Goal: Transaction & Acquisition: Purchase product/service

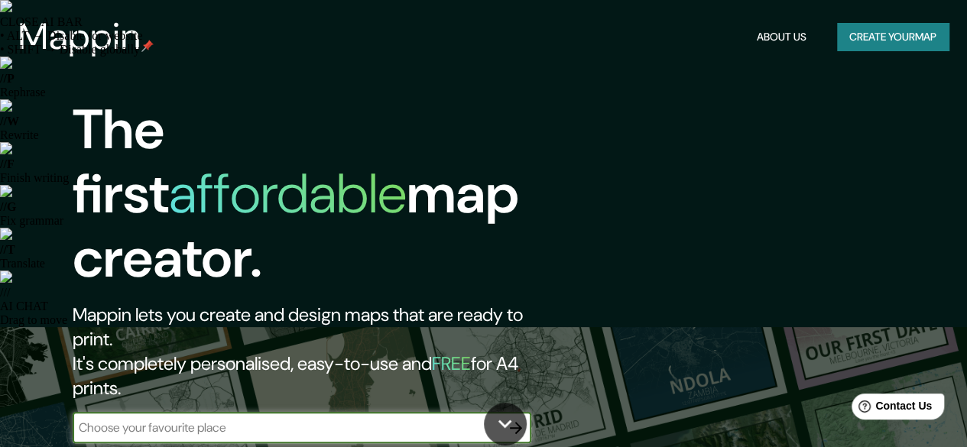
click at [883, 40] on button "Create your map" at bounding box center [893, 37] width 112 height 28
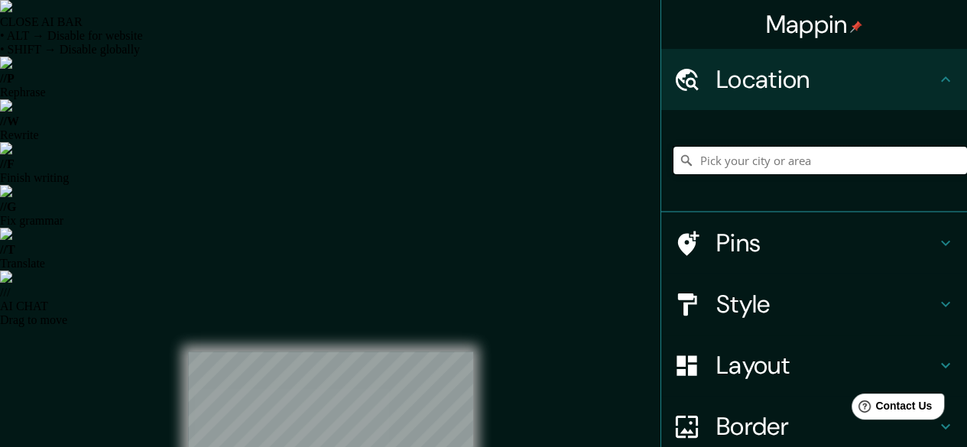
click at [746, 153] on input "Pick your city or area" at bounding box center [819, 161] width 293 height 28
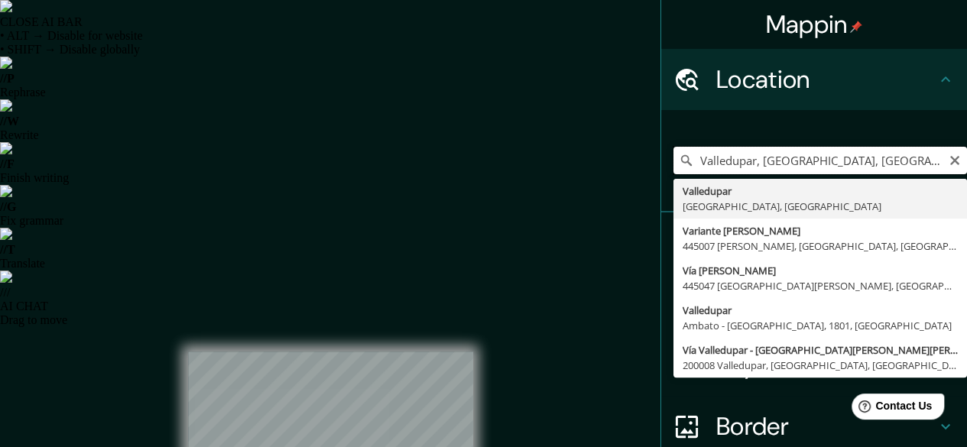
type input "Valledupar, Cesar, Colombia"
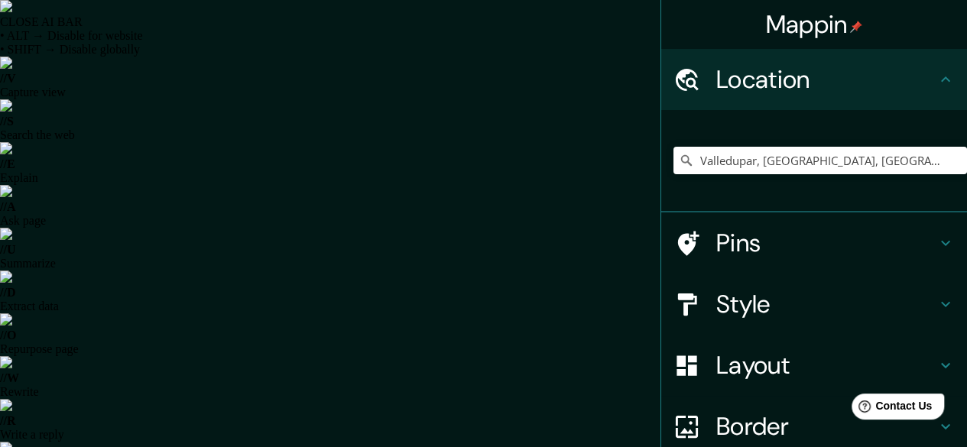
click at [831, 230] on h4 "Pins" at bounding box center [826, 243] width 220 height 31
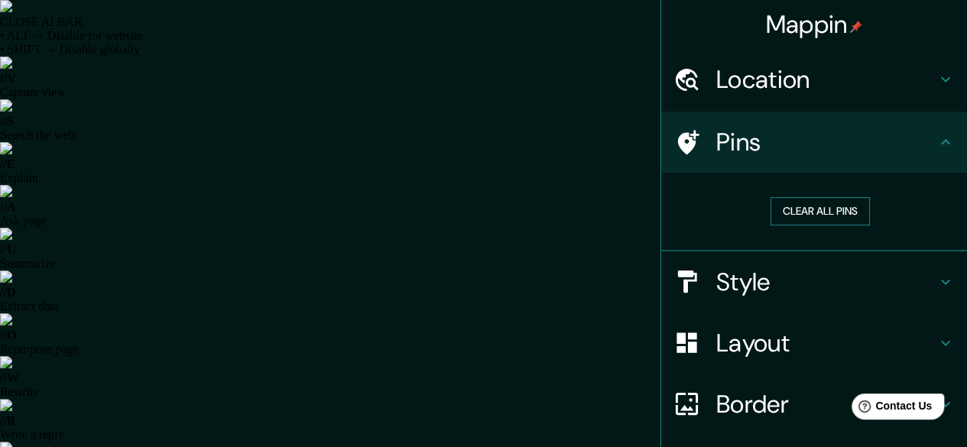
click at [813, 210] on button "Clear all pins" at bounding box center [819, 211] width 99 height 28
click at [808, 212] on button "Clear all pins" at bounding box center [819, 211] width 99 height 28
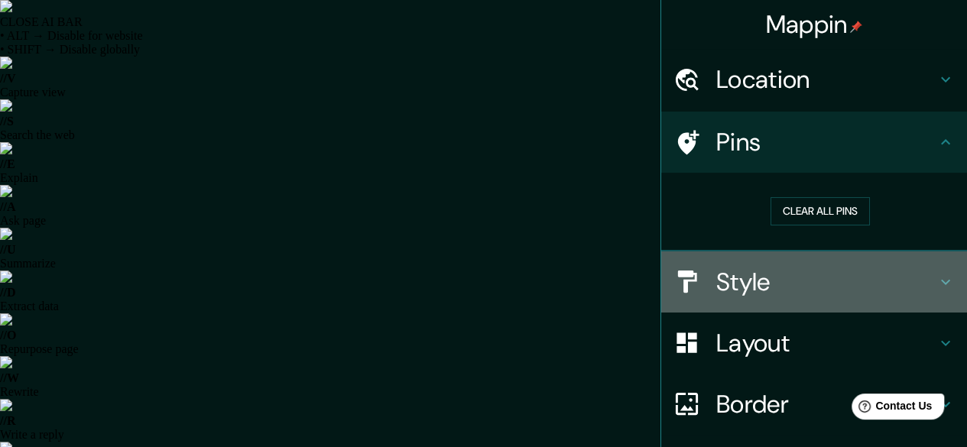
click at [767, 274] on h4 "Style" at bounding box center [826, 282] width 220 height 31
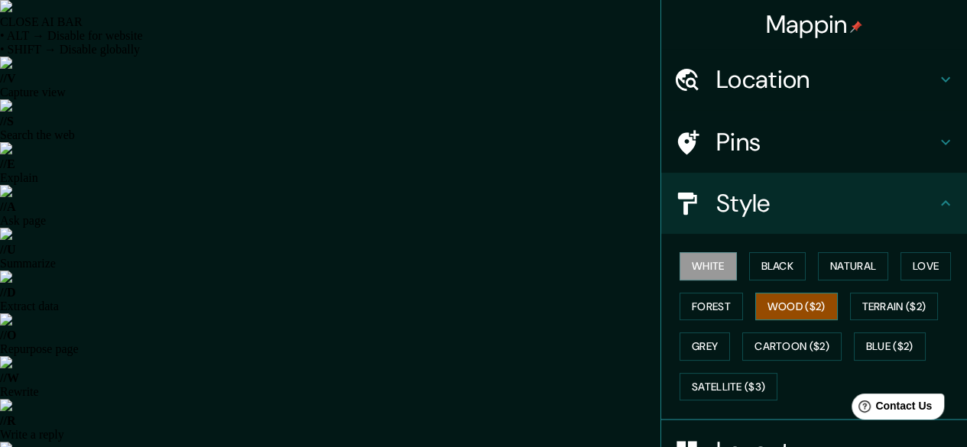
click at [786, 313] on button "Wood ($2)" at bounding box center [796, 307] width 83 height 28
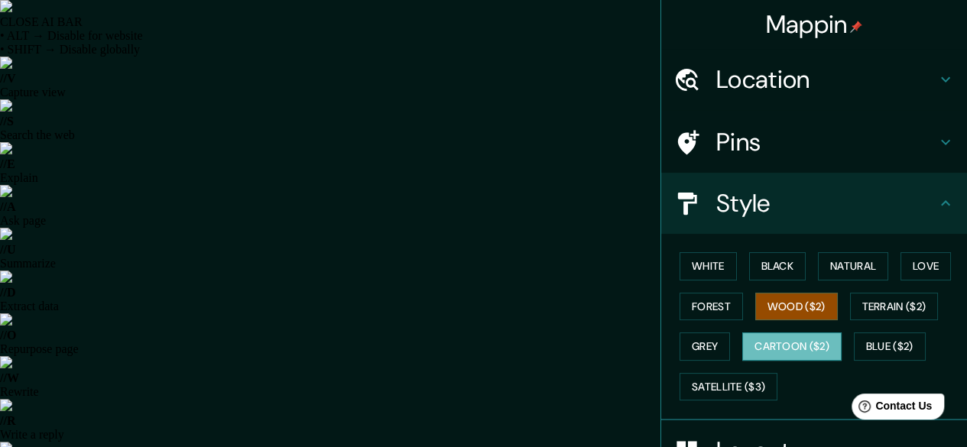
click at [766, 342] on button "Cartoon ($2)" at bounding box center [791, 346] width 99 height 28
click at [691, 335] on button "Grey" at bounding box center [704, 346] width 50 height 28
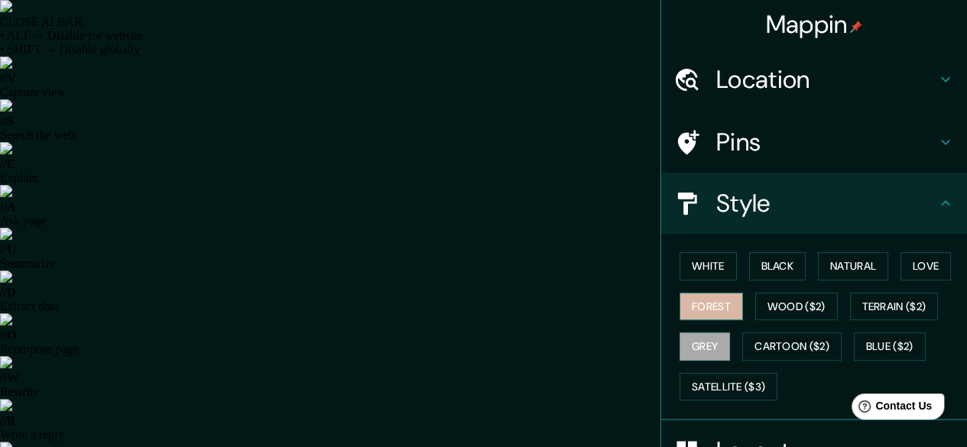
click at [717, 310] on button "Forest" at bounding box center [710, 307] width 63 height 28
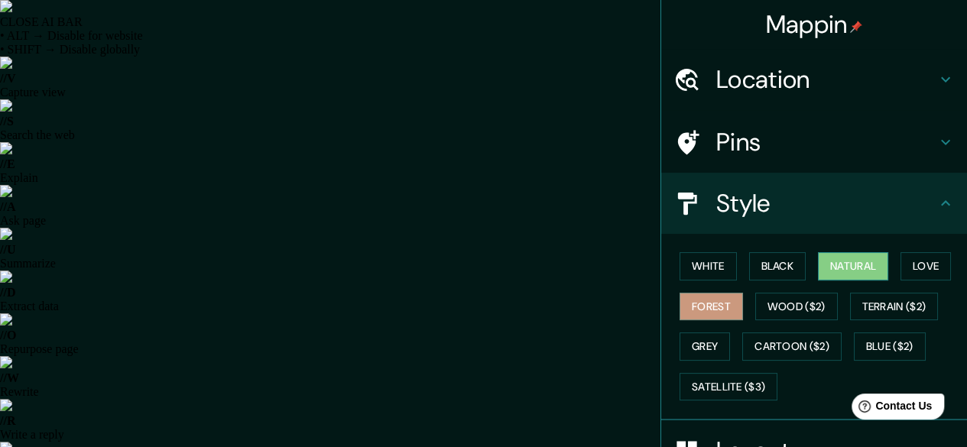
click at [865, 254] on button "Natural" at bounding box center [853, 266] width 70 height 28
click at [925, 258] on button "Love" at bounding box center [925, 266] width 50 height 28
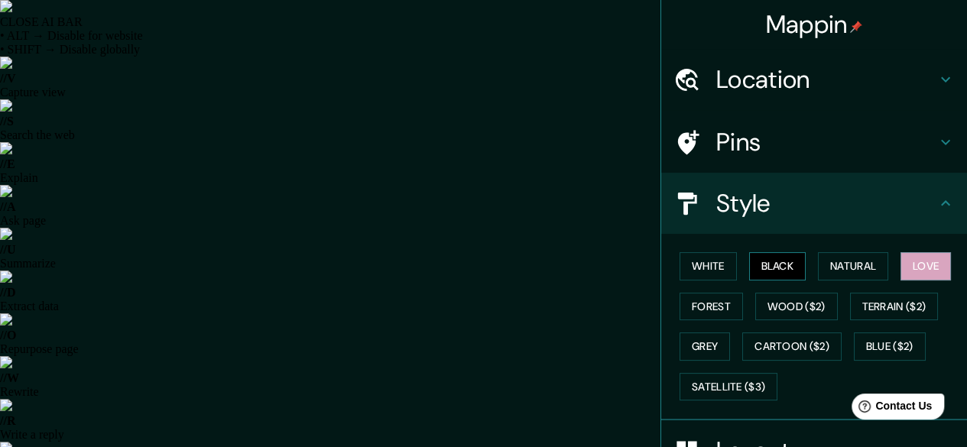
click at [761, 265] on button "Black" at bounding box center [777, 266] width 57 height 28
click at [784, 306] on button "Wood ($2)" at bounding box center [796, 307] width 83 height 28
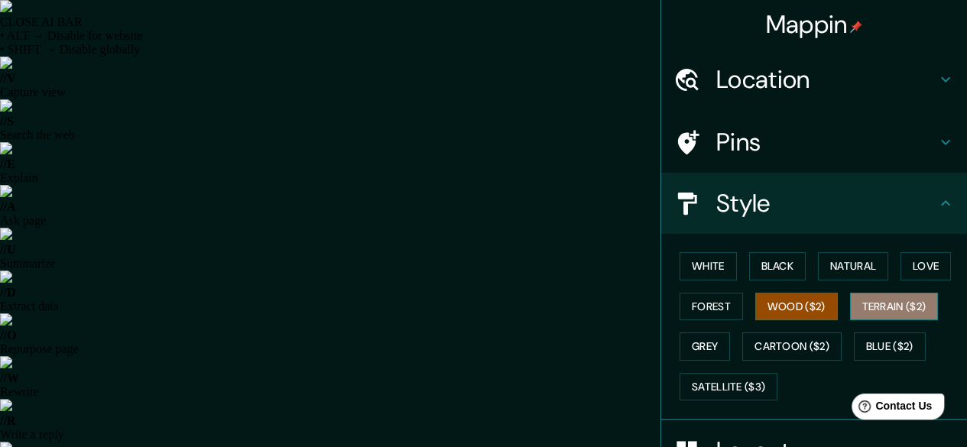
click at [887, 310] on button "Terrain ($2)" at bounding box center [894, 307] width 89 height 28
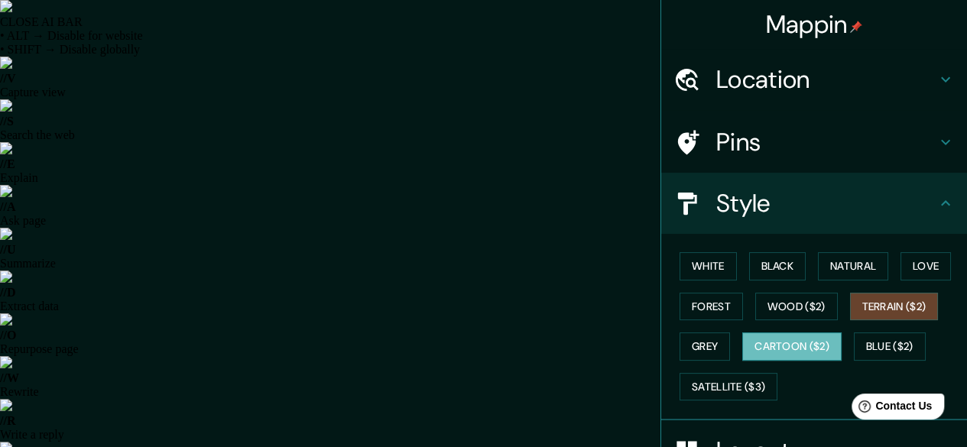
click at [794, 342] on button "Cartoon ($2)" at bounding box center [791, 346] width 99 height 28
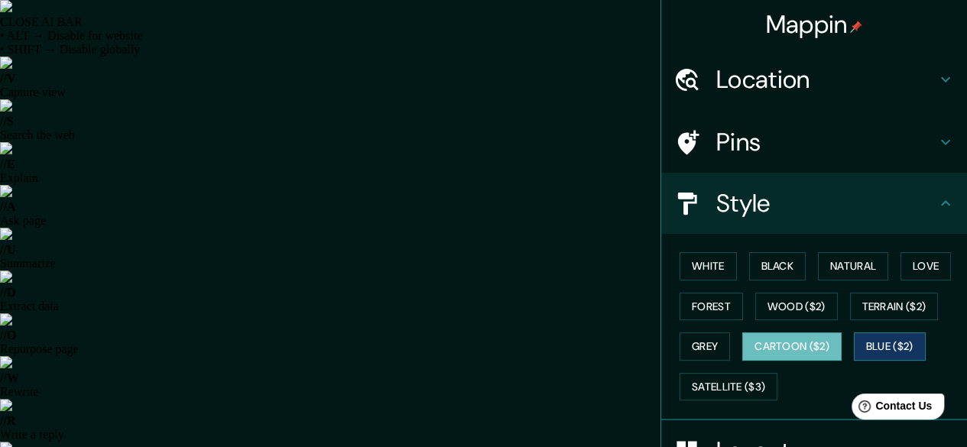
click at [879, 344] on button "Blue ($2)" at bounding box center [890, 346] width 72 height 28
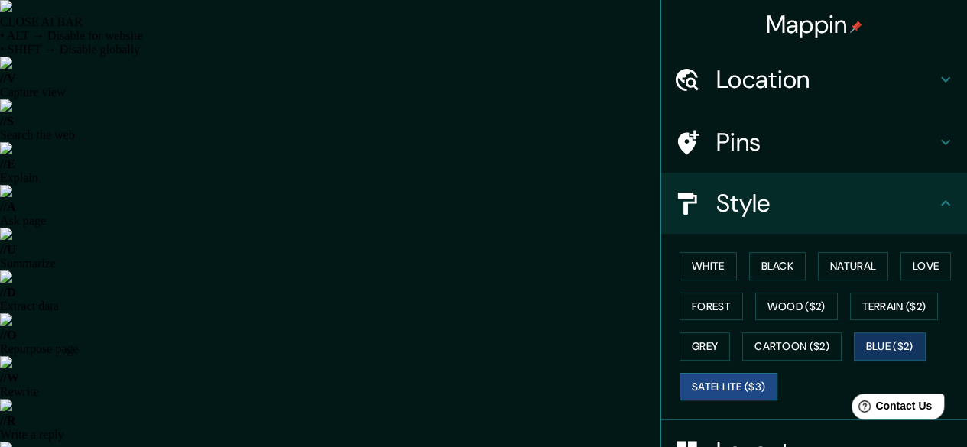
click at [731, 384] on button "Satellite ($3)" at bounding box center [728, 387] width 98 height 28
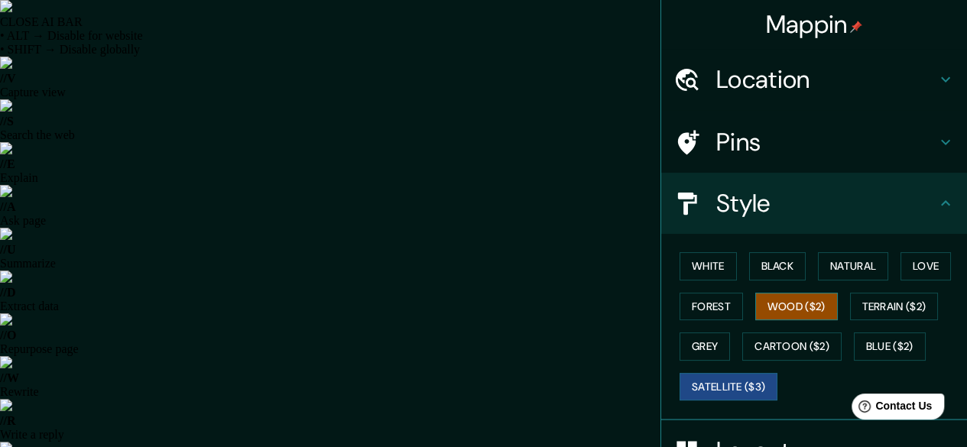
click at [756, 311] on button "Wood ($2)" at bounding box center [796, 307] width 83 height 28
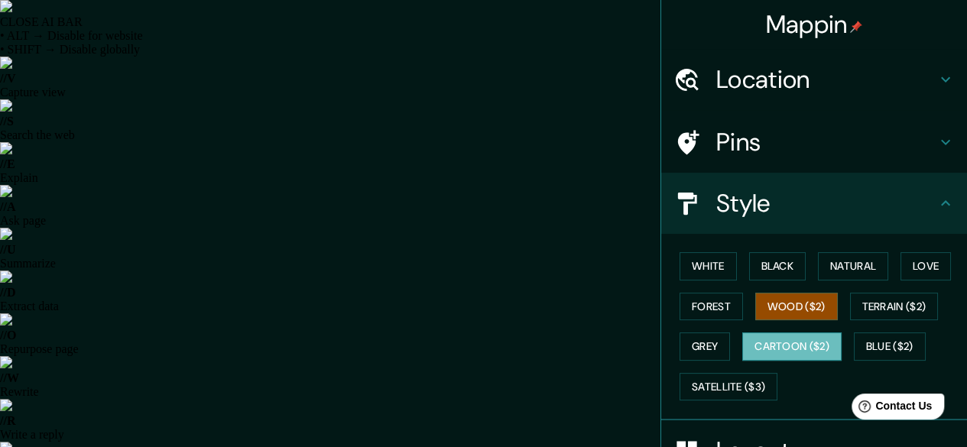
click at [743, 340] on button "Cartoon ($2)" at bounding box center [791, 346] width 99 height 28
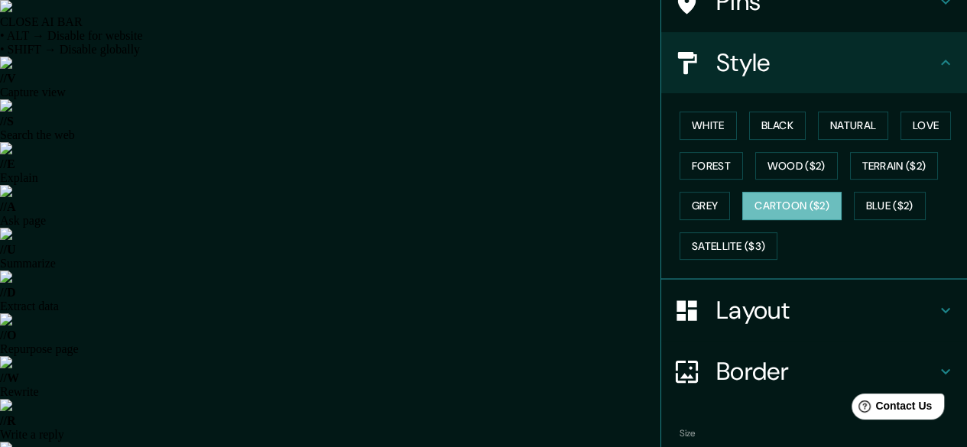
scroll to position [153, 0]
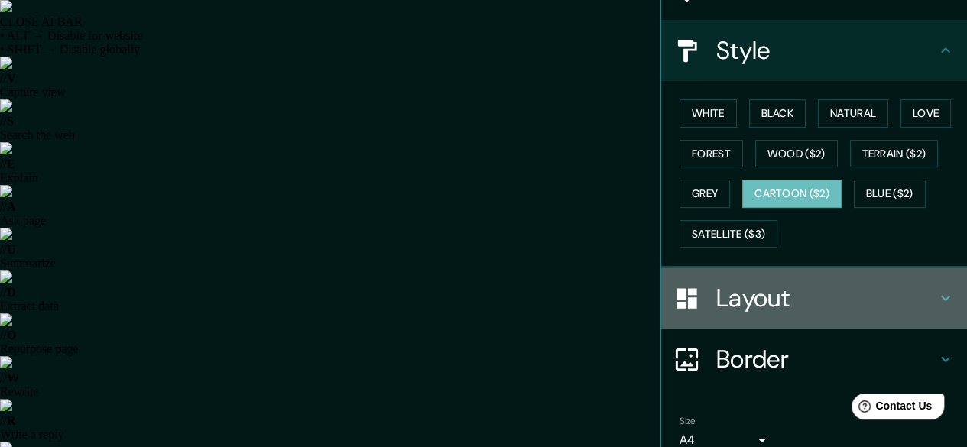
click at [857, 313] on div "Layout" at bounding box center [814, 297] width 306 height 61
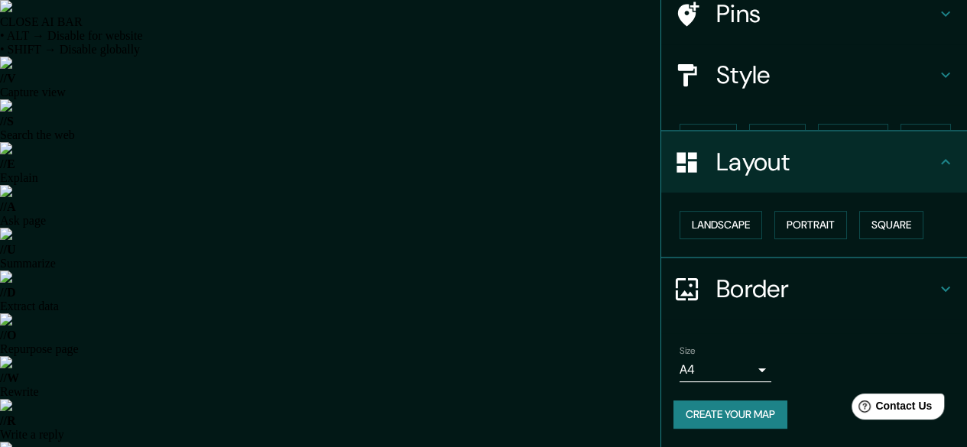
scroll to position [101, 0]
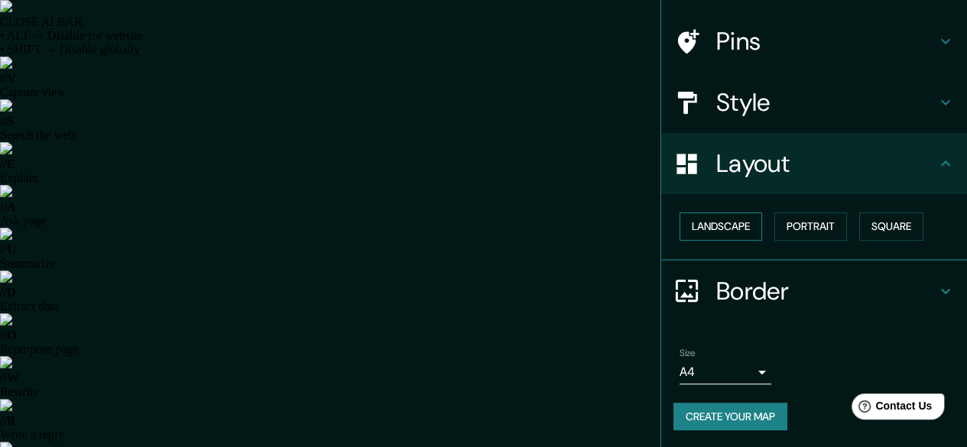
click at [724, 216] on button "Landscape" at bounding box center [720, 226] width 83 height 28
click at [798, 229] on button "Portrait" at bounding box center [810, 226] width 73 height 28
click at [737, 227] on button "Landscape" at bounding box center [720, 226] width 83 height 28
click at [887, 229] on button "Square" at bounding box center [891, 226] width 64 height 28
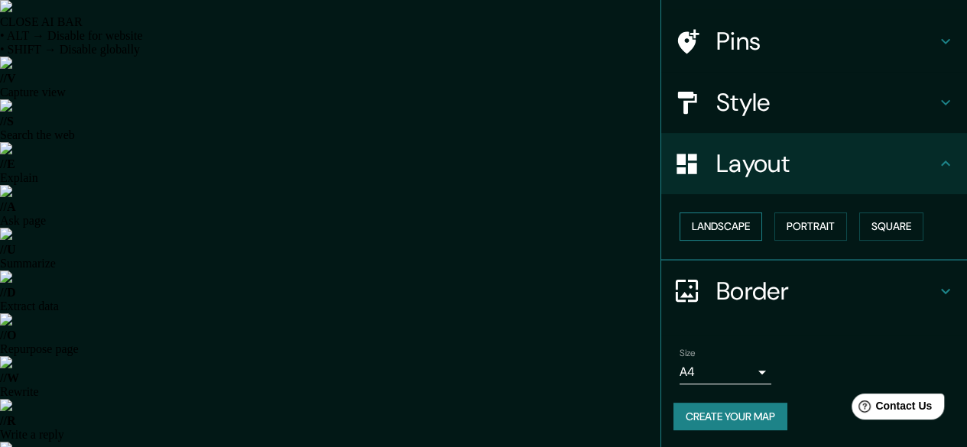
click at [706, 233] on button "Landscape" at bounding box center [720, 226] width 83 height 28
click at [807, 229] on button "Portrait" at bounding box center [810, 226] width 73 height 28
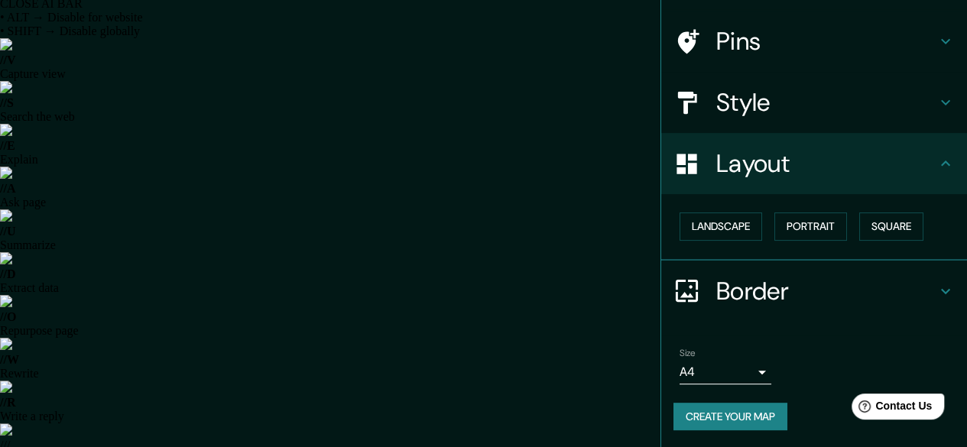
scroll to position [28, 0]
click at [936, 161] on icon at bounding box center [945, 163] width 18 height 18
click at [936, 168] on icon at bounding box center [945, 163] width 18 height 18
click at [755, 358] on div "Size A4 single" at bounding box center [725, 366] width 92 height 37
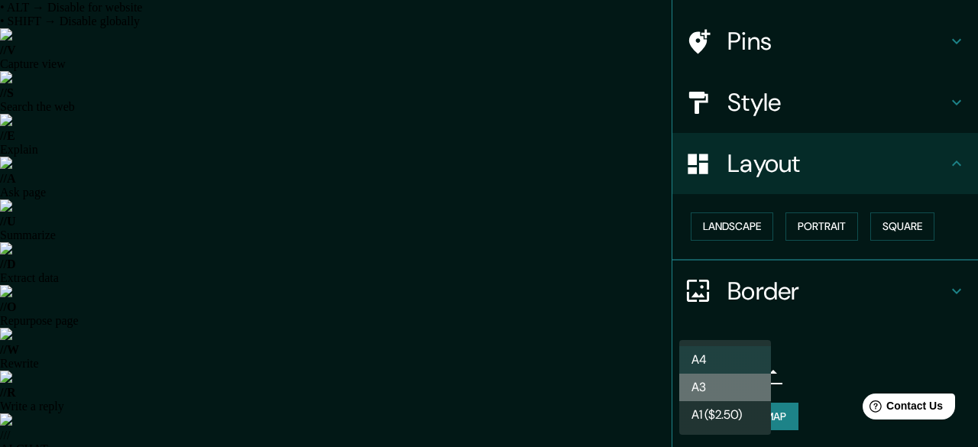
click at [740, 395] on li "A3" at bounding box center [725, 388] width 92 height 28
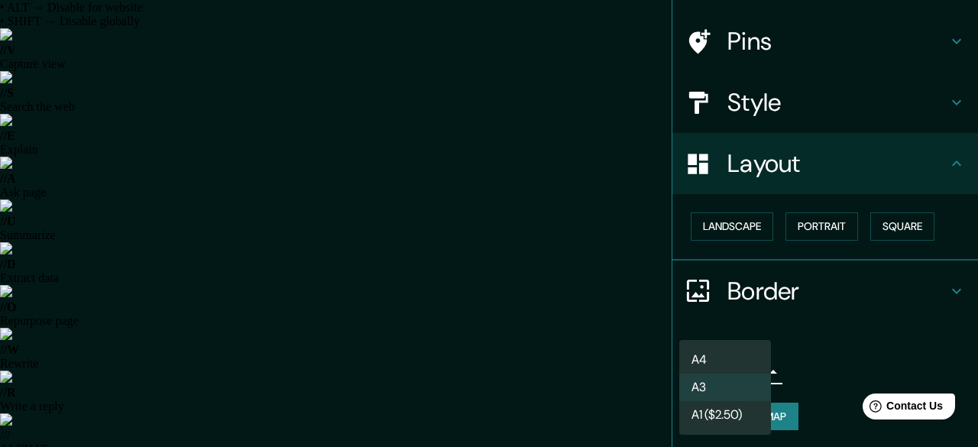
click at [735, 355] on li "A4" at bounding box center [725, 360] width 92 height 28
type input "single"
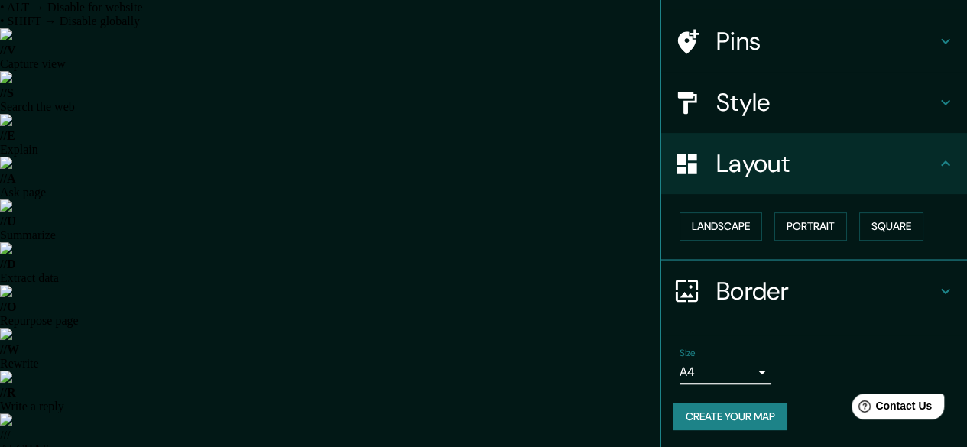
click at [717, 422] on button "Create your map" at bounding box center [730, 417] width 114 height 28
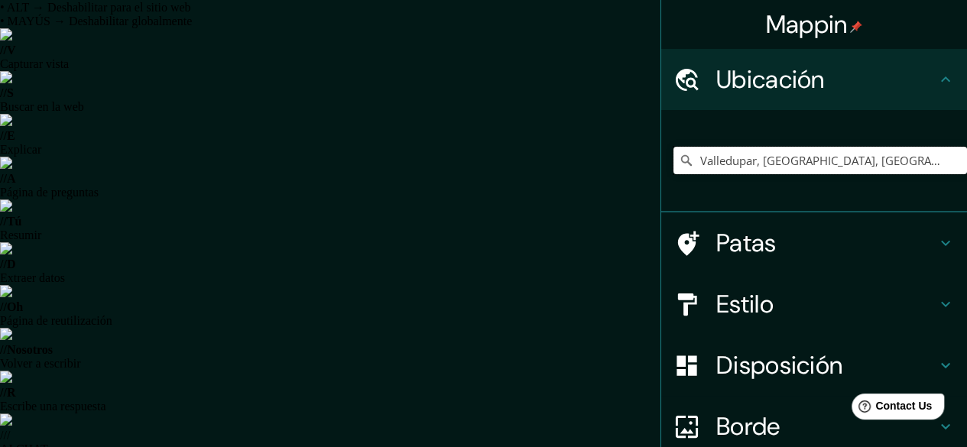
click at [871, 164] on input "Valledupar, [GEOGRAPHIC_DATA], [GEOGRAPHIC_DATA]" at bounding box center [819, 161] width 293 height 28
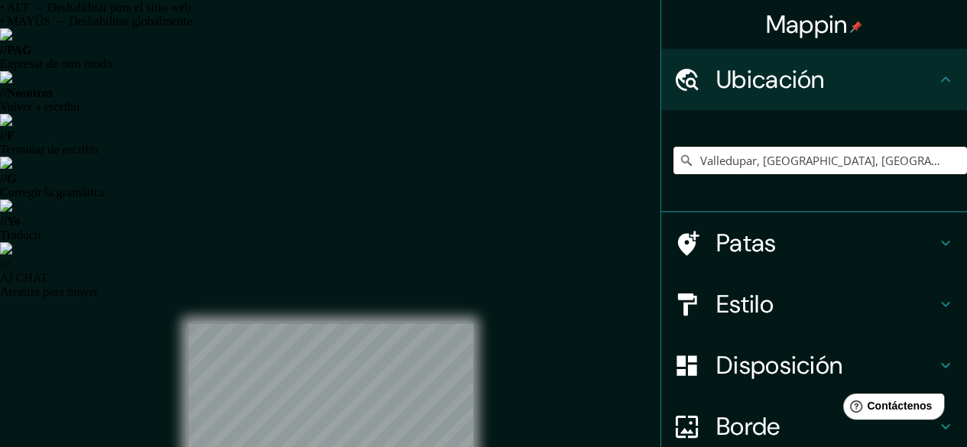
click at [871, 164] on input "Valledupar, Cesar, Colombia" at bounding box center [819, 161] width 293 height 28
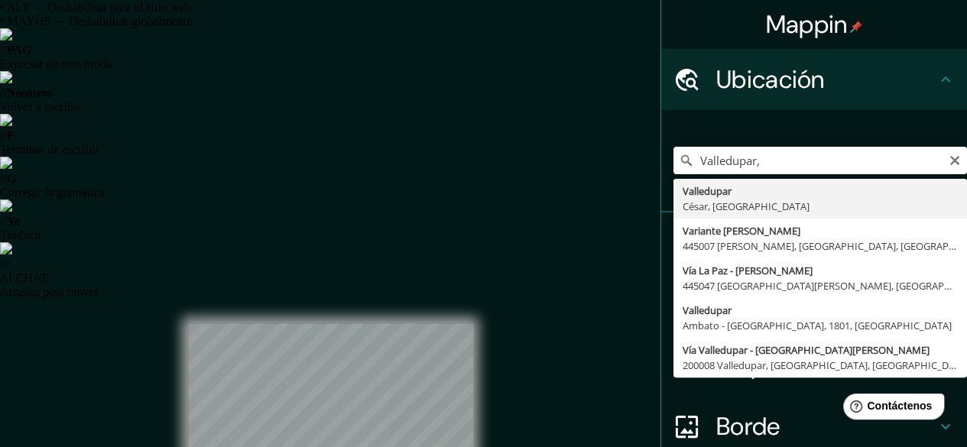
type input "Variante De Villanueva, 445007 Villanueva, La Guajira, Colombia"
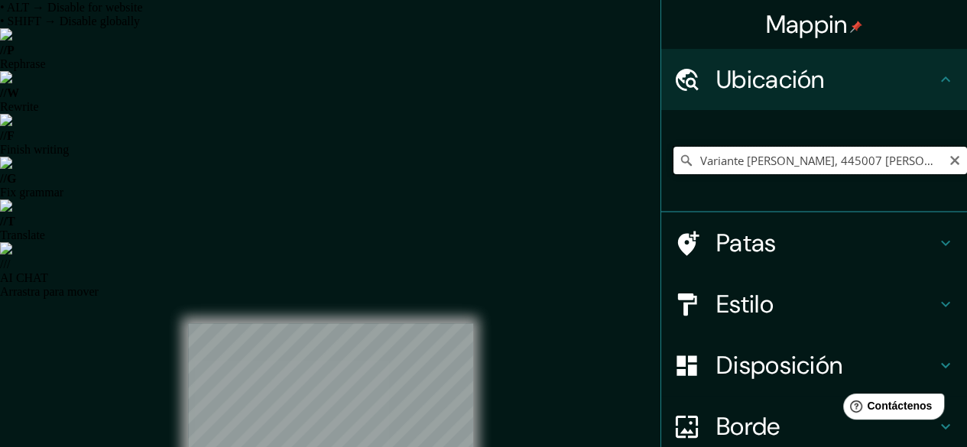
click at [882, 163] on input "Variante De Villanueva, 445007 Villanueva, La Guajira, Colombia" at bounding box center [819, 161] width 293 height 28
click at [948, 159] on icon "Claro" at bounding box center [954, 160] width 12 height 12
click at [835, 155] on input "Elige tu ciudad o zona" at bounding box center [819, 161] width 293 height 28
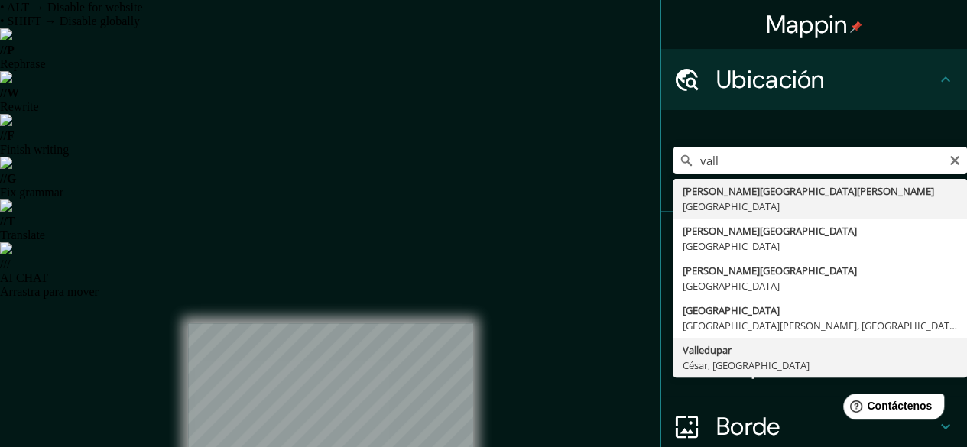
type input "Valledupar, Cesar, Colombia"
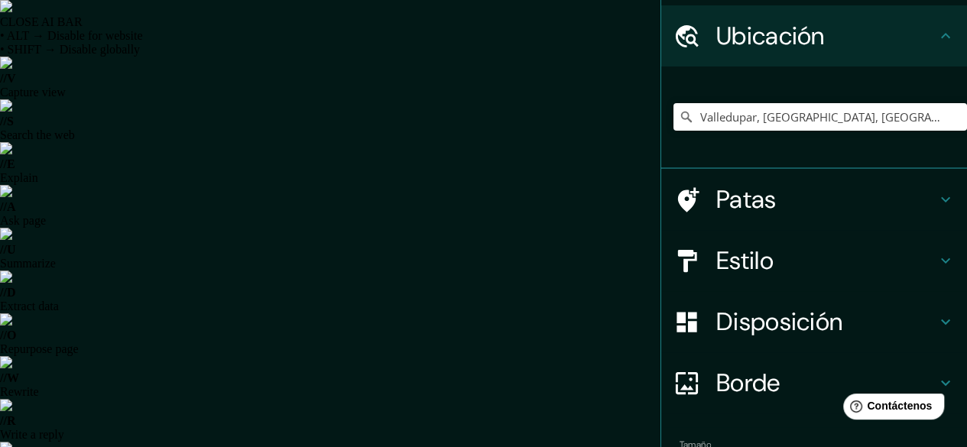
scroll to position [76, 0]
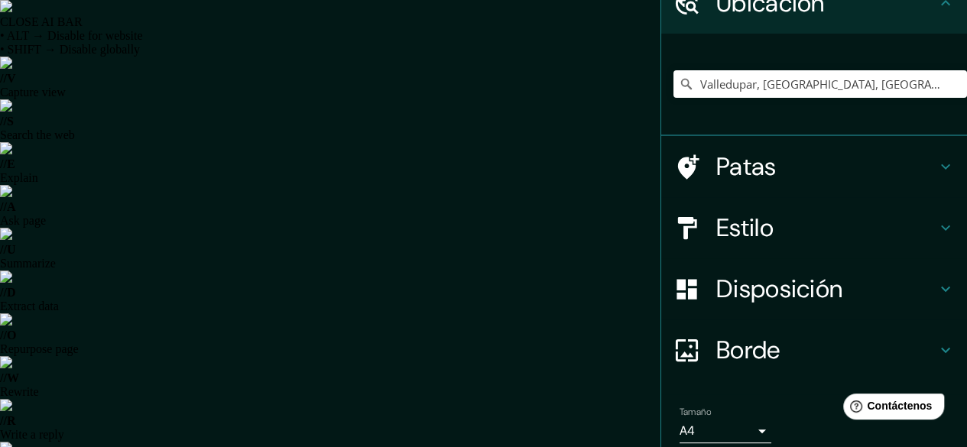
click at [866, 167] on h4 "Patas" at bounding box center [826, 166] width 220 height 31
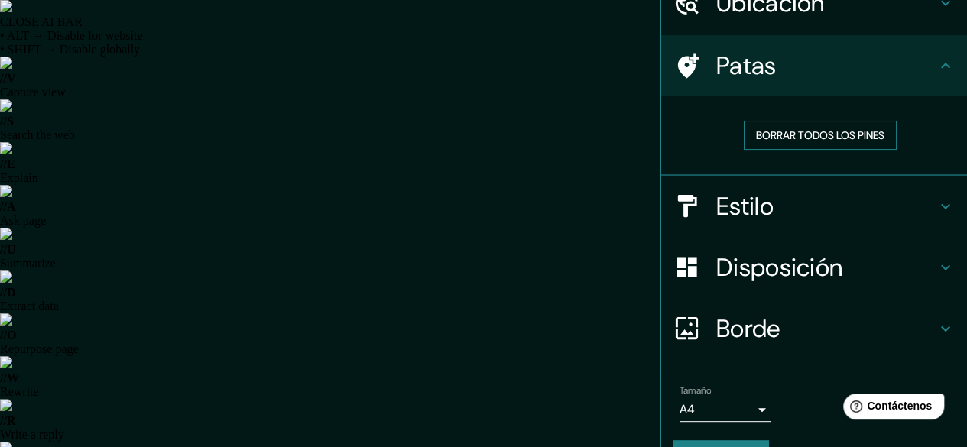
click at [824, 136] on font "Borrar todos los pines" at bounding box center [820, 135] width 128 height 14
click at [822, 131] on font "Borrar todos los pines" at bounding box center [820, 135] width 128 height 14
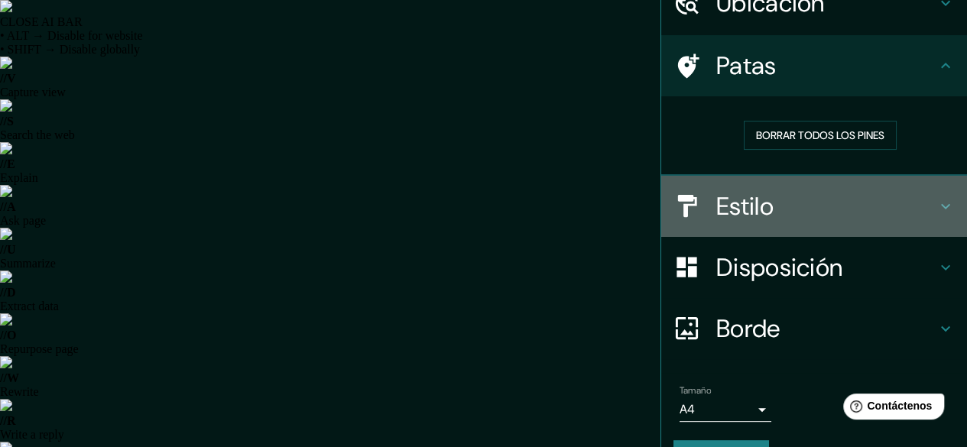
click at [768, 199] on h4 "Estilo" at bounding box center [826, 206] width 220 height 31
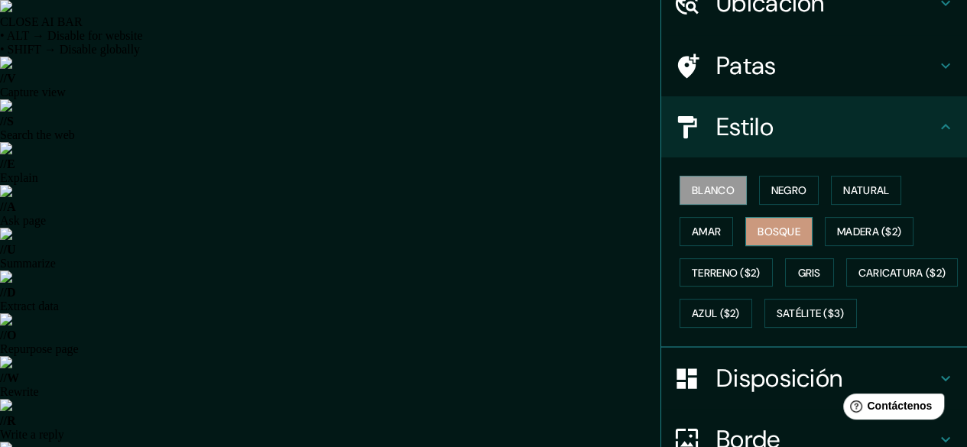
click at [757, 236] on font "Bosque" at bounding box center [778, 232] width 43 height 14
click at [789, 190] on font "Negro" at bounding box center [789, 190] width 36 height 14
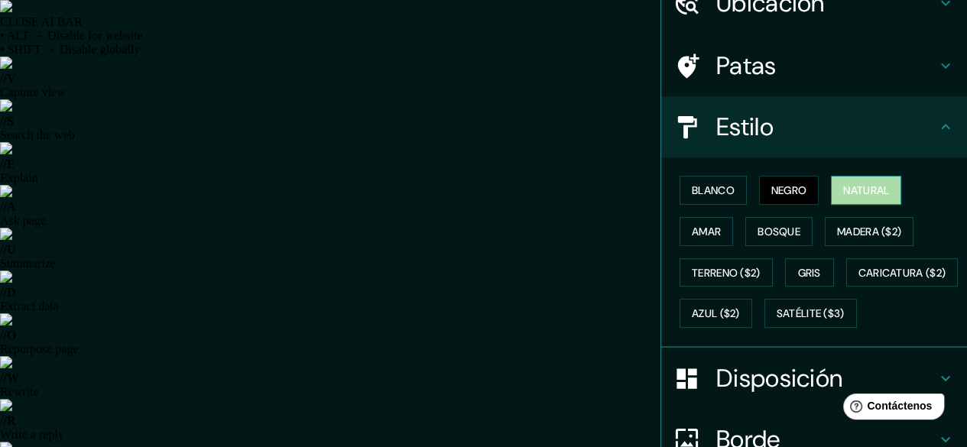
click at [875, 190] on font "Natural" at bounding box center [866, 190] width 46 height 14
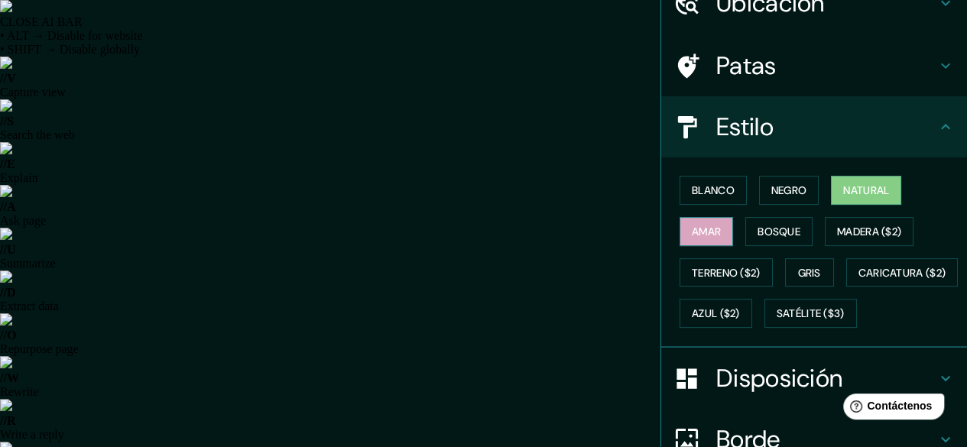
click at [692, 225] on font "Amar" at bounding box center [706, 232] width 29 height 14
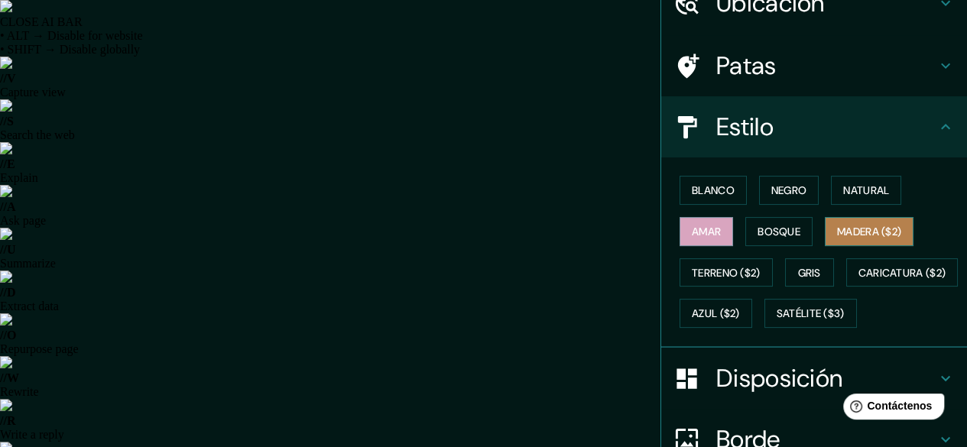
click at [847, 222] on font "Madera ($2)" at bounding box center [869, 232] width 64 height 20
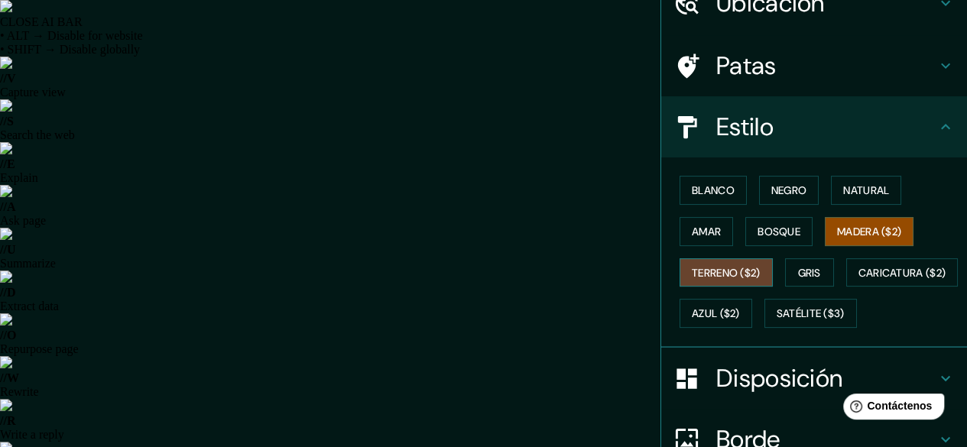
click at [725, 275] on font "Terreno ($2)" at bounding box center [726, 273] width 69 height 14
click at [809, 274] on font "Gris" at bounding box center [809, 273] width 23 height 14
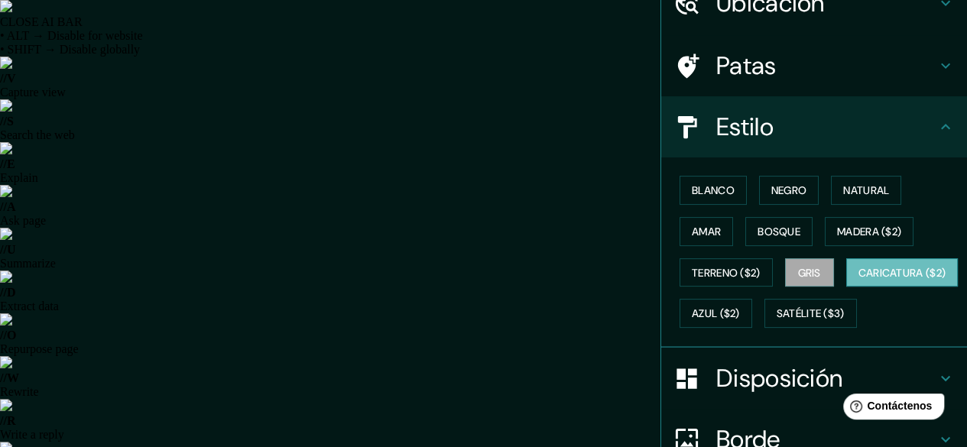
click at [858, 280] on font "Caricatura ($2)" at bounding box center [902, 273] width 88 height 14
click at [740, 308] on font "Azul ($2)" at bounding box center [716, 314] width 48 height 14
click at [858, 280] on font "Caricatura ($2)" at bounding box center [902, 273] width 88 height 14
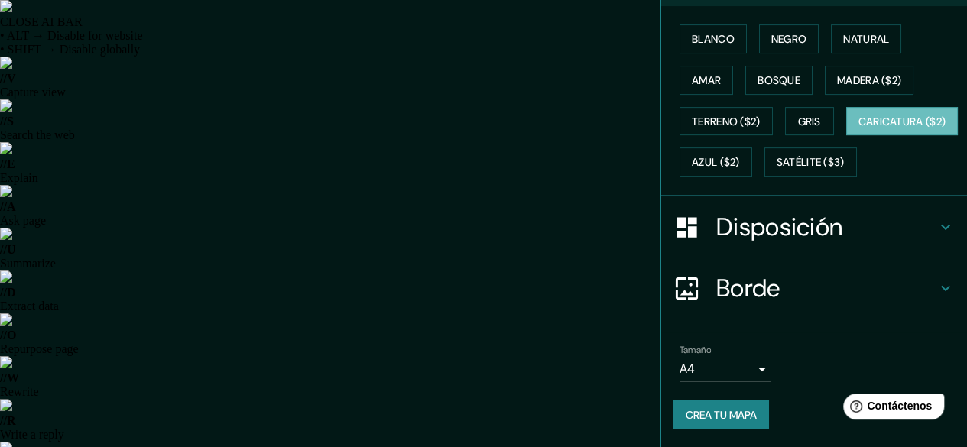
scroll to position [264, 0]
click at [892, 227] on h4 "Disposición" at bounding box center [826, 227] width 220 height 31
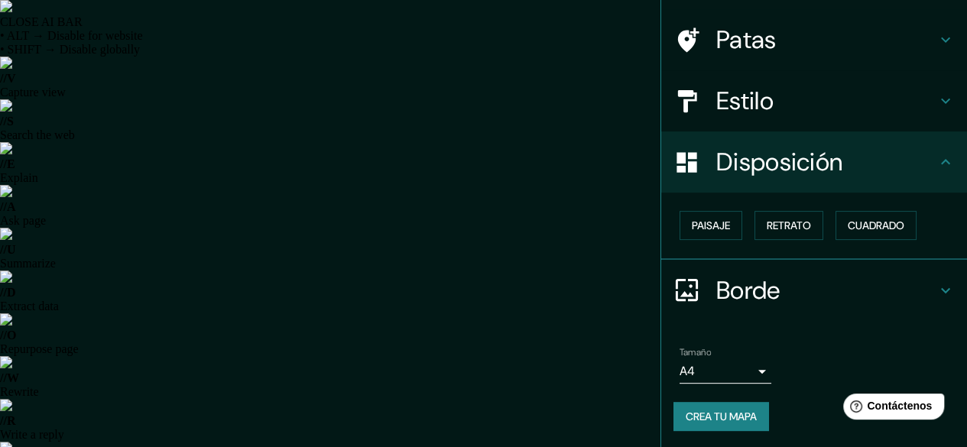
scroll to position [102, 0]
click at [854, 287] on h4 "Borde" at bounding box center [826, 290] width 220 height 31
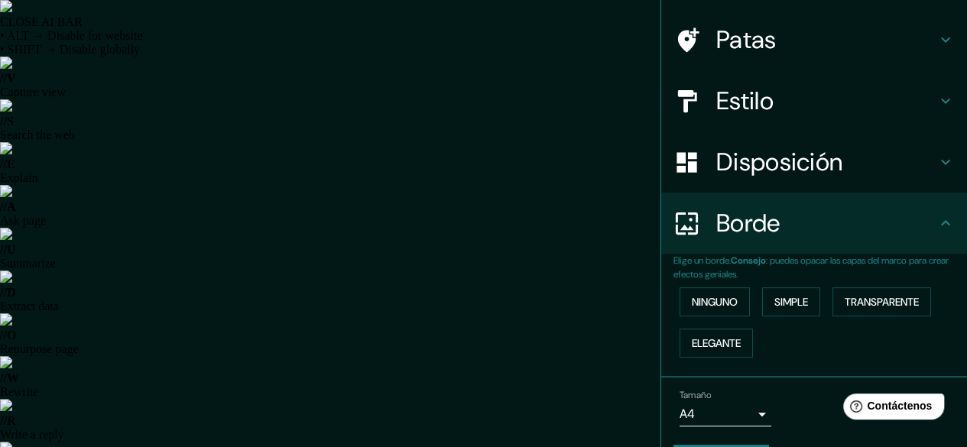
click at [936, 219] on icon at bounding box center [945, 223] width 18 height 18
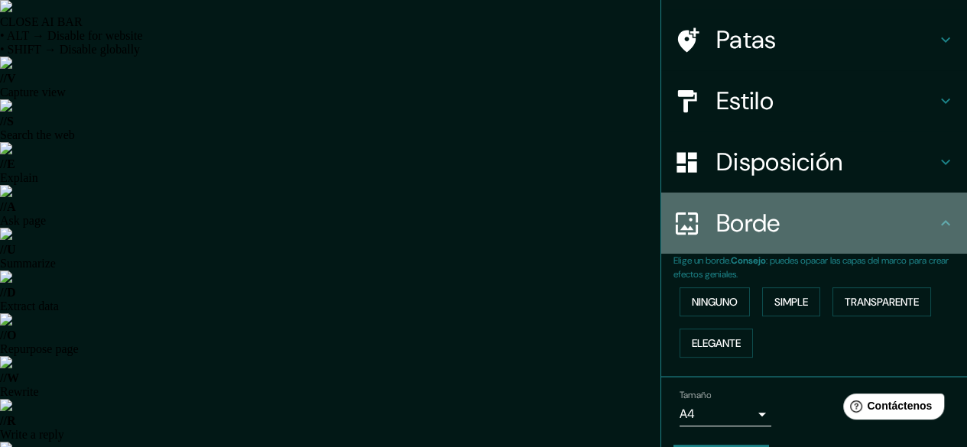
click at [936, 227] on icon at bounding box center [945, 223] width 18 height 18
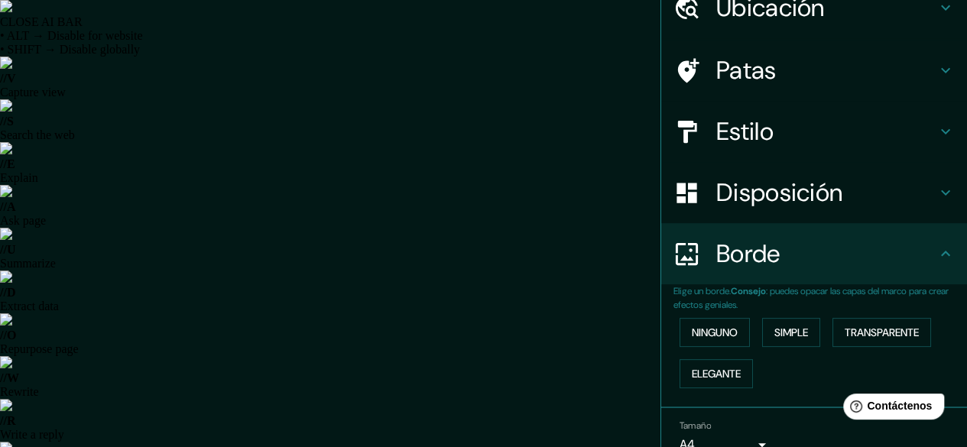
scroll to position [0, 0]
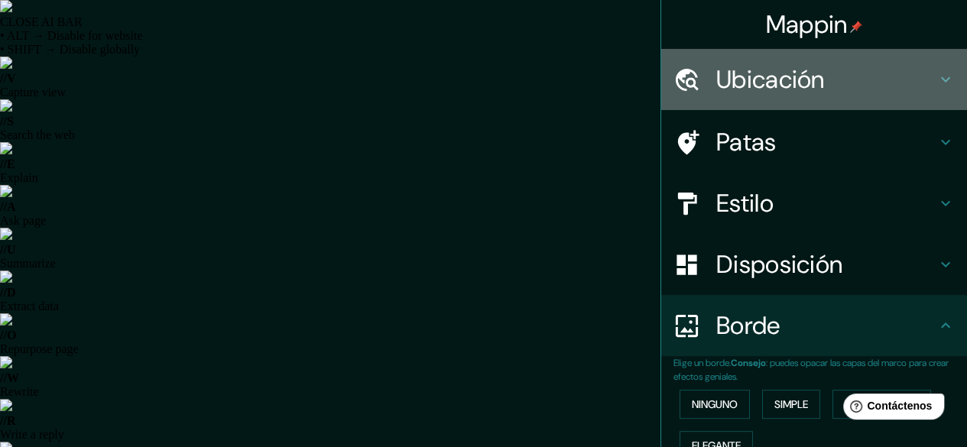
click at [799, 92] on font "Ubicación" at bounding box center [770, 79] width 109 height 32
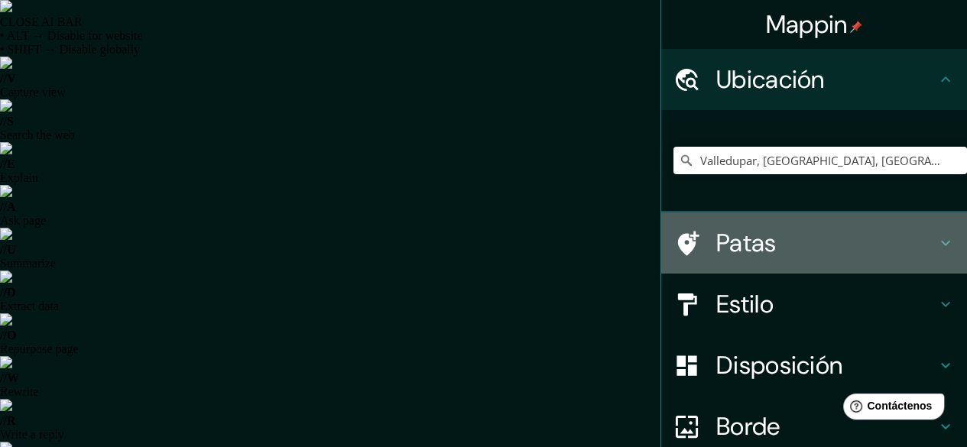
click at [703, 247] on div at bounding box center [694, 243] width 43 height 27
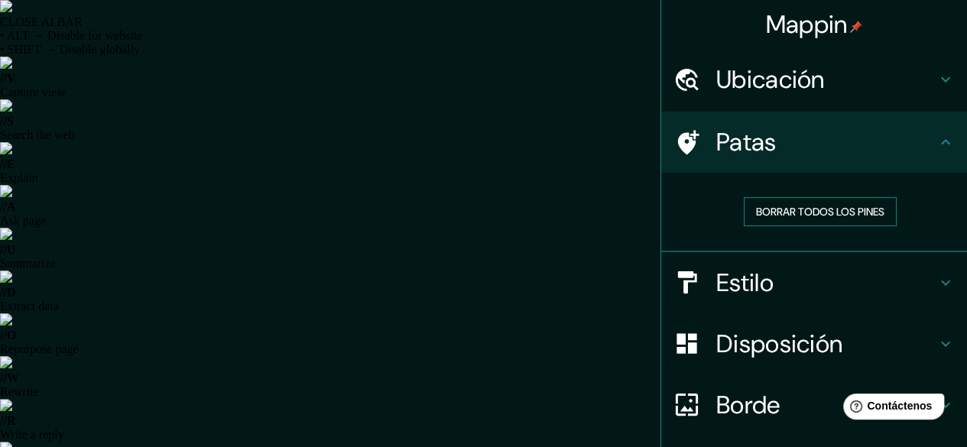
click at [793, 206] on font "Borrar todos los pines" at bounding box center [820, 212] width 128 height 14
click at [803, 215] on font "Borrar todos los pines" at bounding box center [820, 212] width 128 height 14
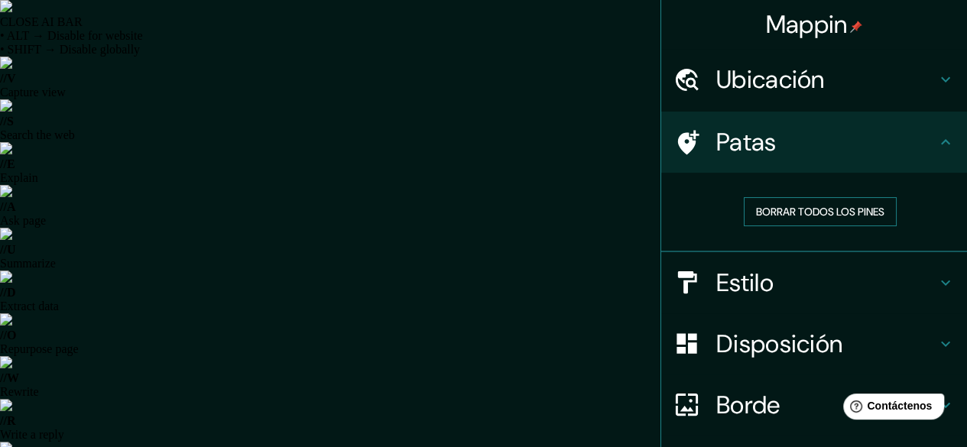
click at [765, 206] on font "Borrar todos los pines" at bounding box center [820, 212] width 128 height 14
